Goal: Information Seeking & Learning: Learn about a topic

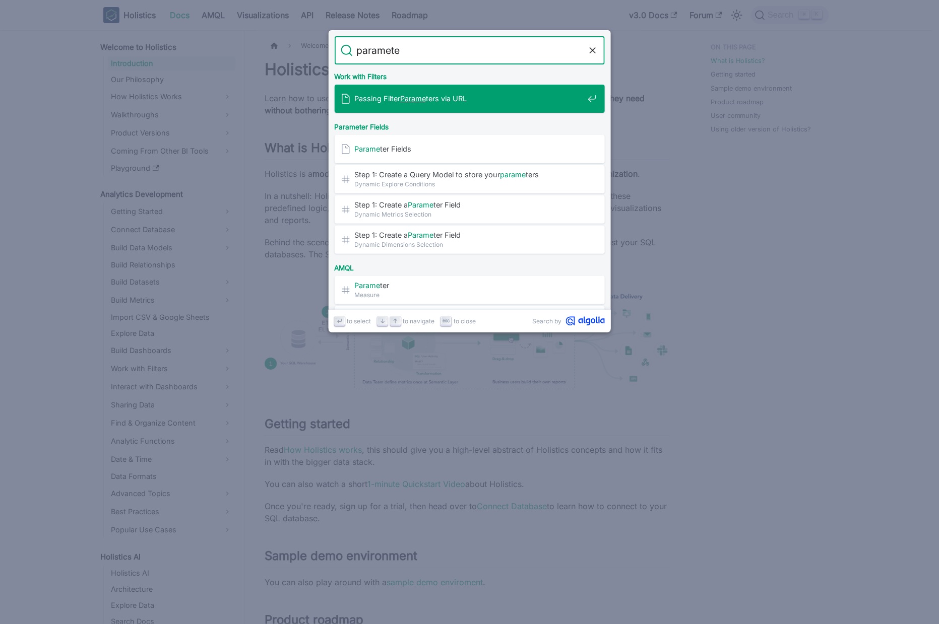
type input "parameter"
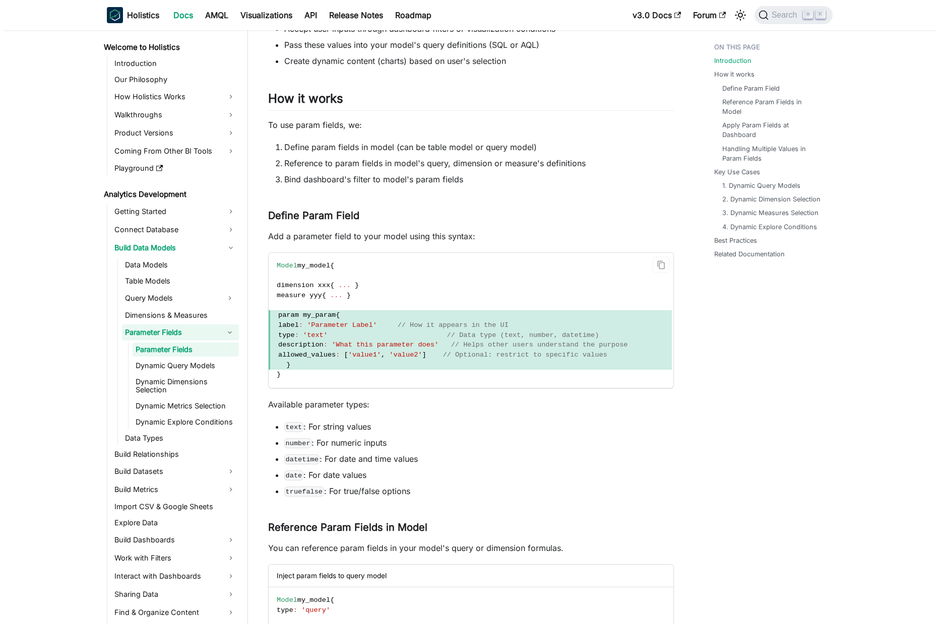
scroll to position [183, 0]
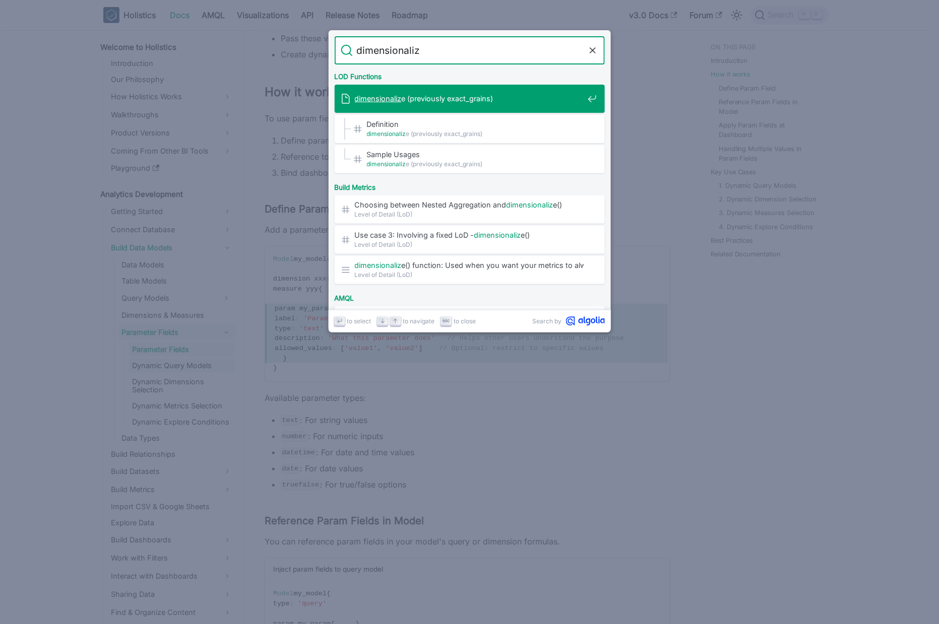
type input "dimensionalize"
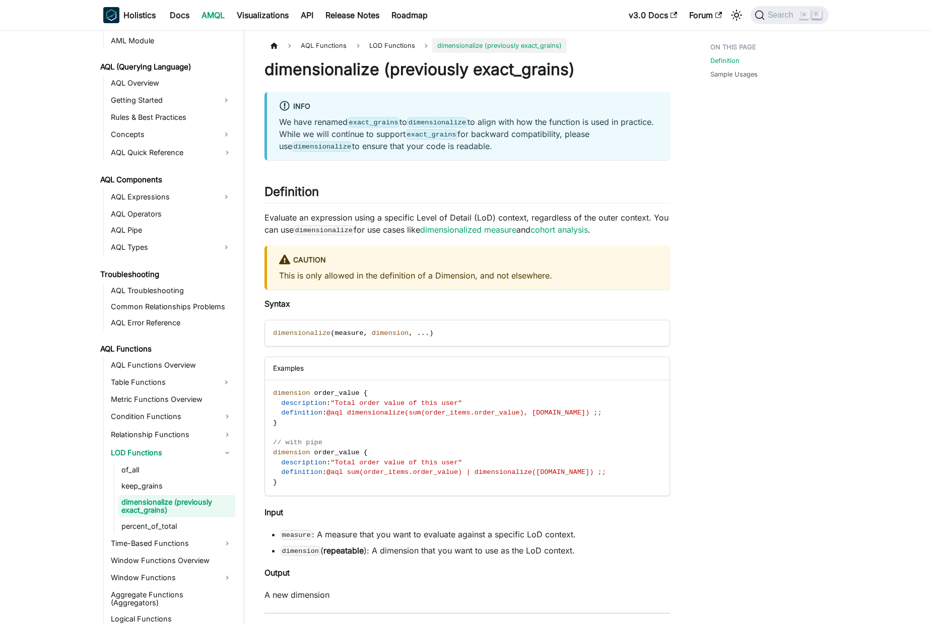
scroll to position [429, 0]
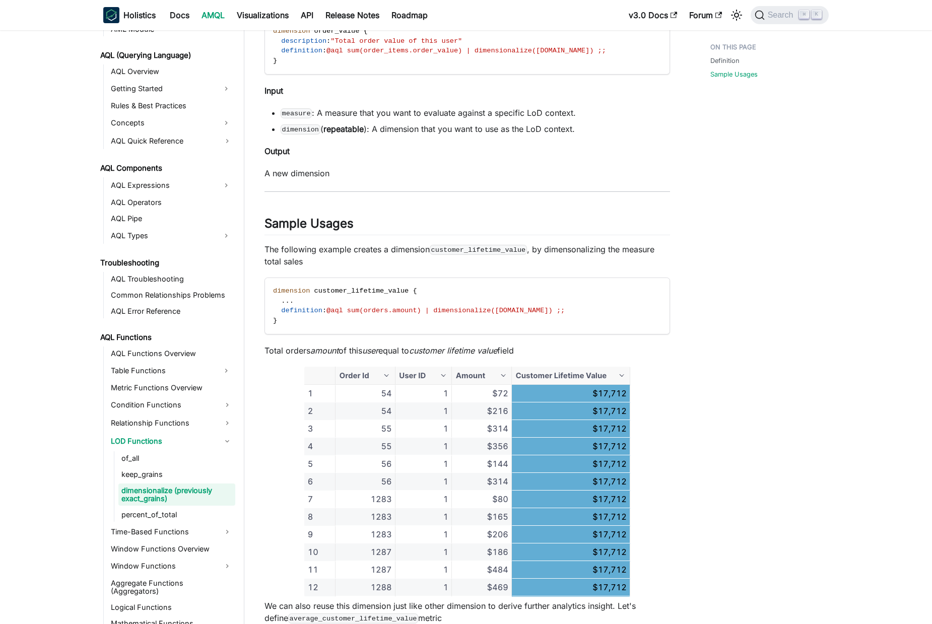
scroll to position [540, 0]
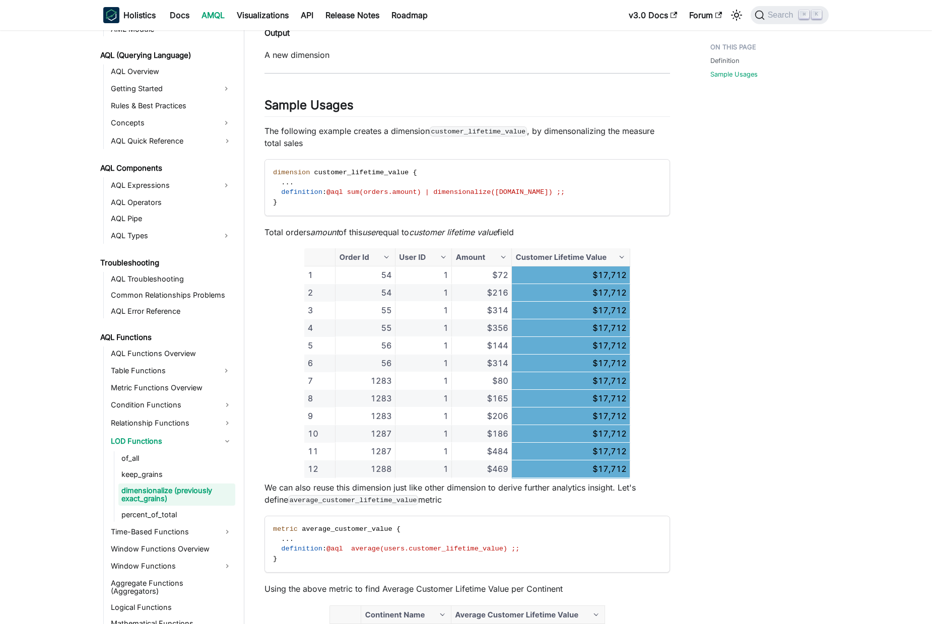
click at [690, 274] on div "Definition Sample Usages" at bounding box center [764, 143] width 149 height 1290
